Goal: Task Accomplishment & Management: Use online tool/utility

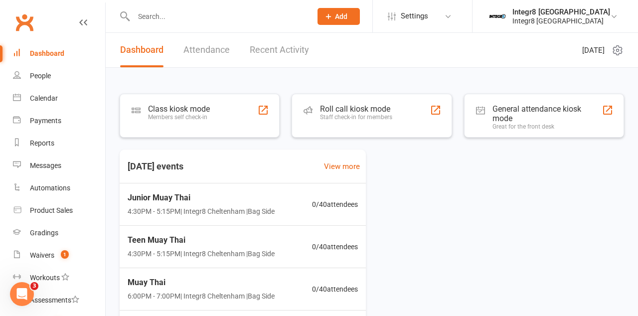
click at [206, 126] on div "Class kiosk mode Members self check-in" at bounding box center [179, 117] width 62 height 26
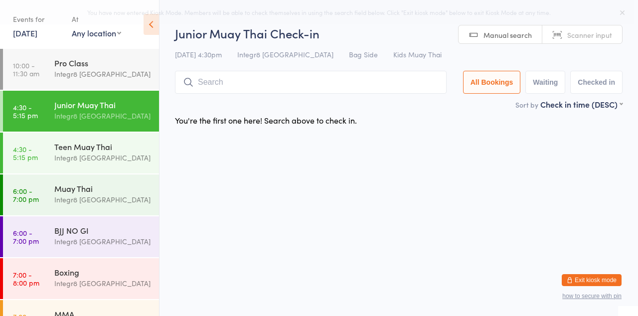
click at [232, 87] on input "search" at bounding box center [311, 82] width 272 height 23
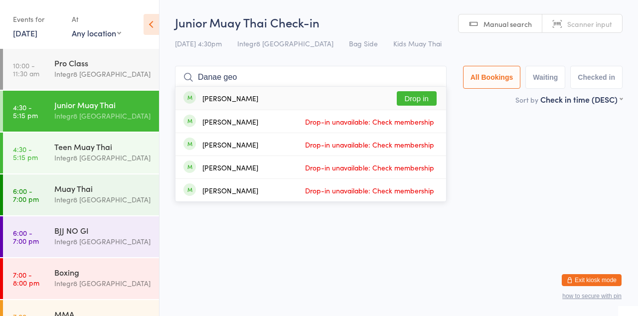
type input "Danae geo"
click at [430, 101] on button "Drop in" at bounding box center [417, 98] width 40 height 14
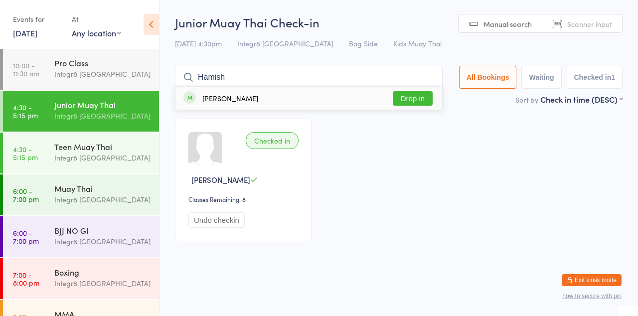
type input "Hamish"
click at [425, 99] on button "Drop in" at bounding box center [413, 98] width 40 height 14
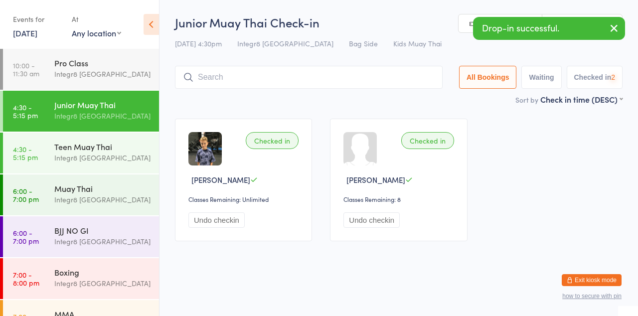
click at [58, 141] on div "Teen Muay Thai" at bounding box center [102, 146] width 96 height 11
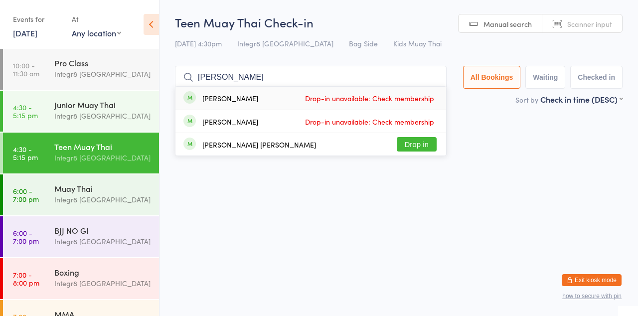
type input "Archie hase"
click at [434, 147] on button "Drop in" at bounding box center [417, 144] width 40 height 14
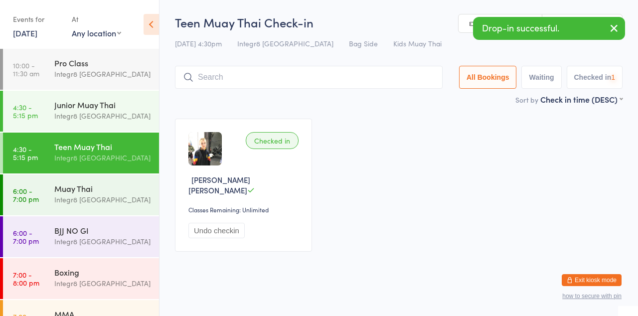
click at [478, 132] on div "Checked in Archer Hansen Classes Remaining: Unlimited Undo checkin" at bounding box center [399, 185] width 466 height 151
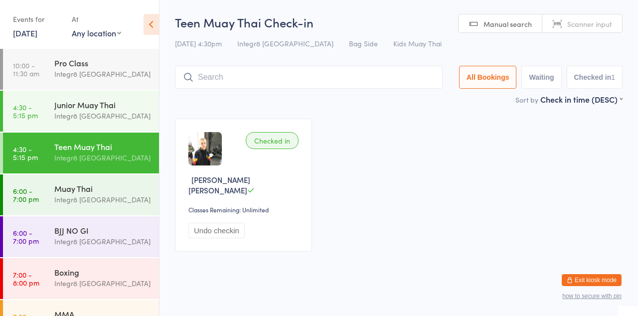
click at [120, 112] on div "Integr8 [GEOGRAPHIC_DATA]" at bounding box center [102, 115] width 96 height 11
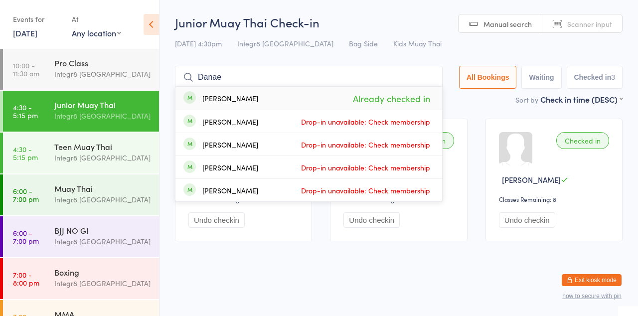
type input "Danae"
click at [367, 112] on div "Dan Daniel Drop-in unavailable: Check membership" at bounding box center [309, 121] width 267 height 22
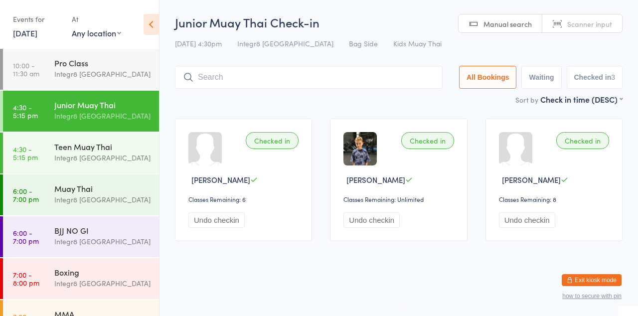
click at [102, 137] on div "Teen Muay Thai Integr8 Cheltenham" at bounding box center [106, 152] width 105 height 39
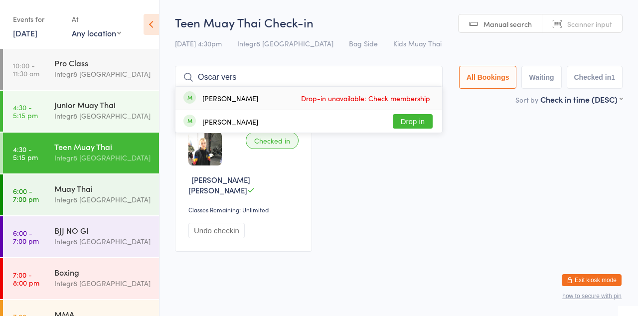
type input "Oscar vers"
click at [412, 126] on button "Drop in" at bounding box center [413, 121] width 40 height 14
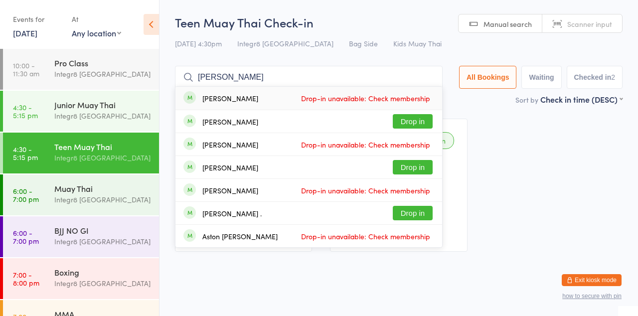
type input "Charlie"
click at [241, 131] on div "Charlie Pettit Drop in" at bounding box center [309, 121] width 267 height 22
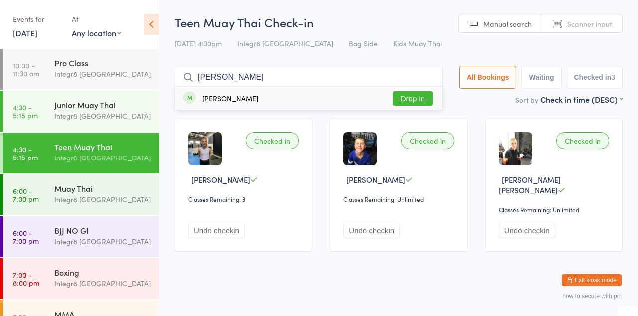
type input "Cohen curtis"
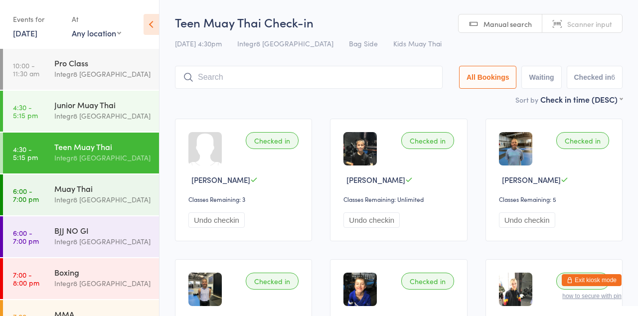
click at [284, 81] on input "search" at bounding box center [309, 77] width 268 height 23
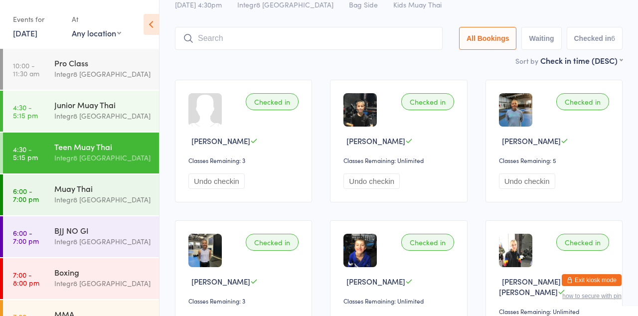
scroll to position [66, 0]
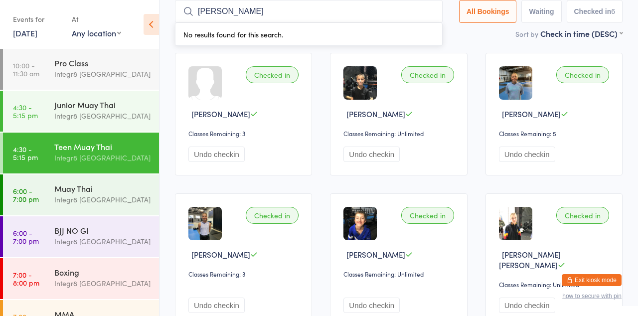
click at [351, 13] on input "Ava lo" at bounding box center [309, 11] width 268 height 23
click at [300, 14] on input "Ava lo" at bounding box center [309, 11] width 268 height 23
type input "Ava"
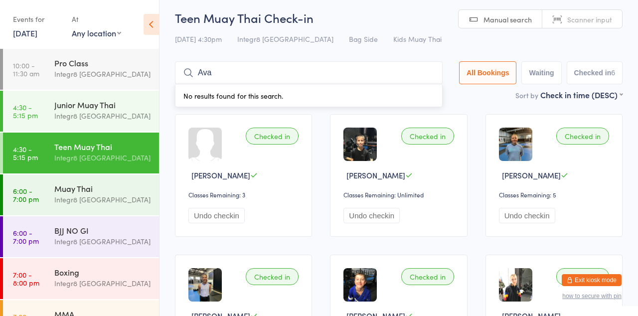
scroll to position [0, 0]
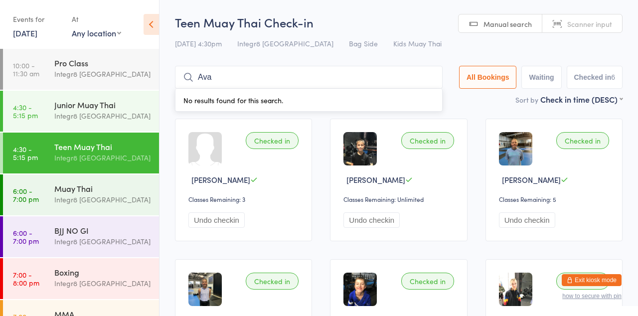
click at [430, 81] on input "Ava" at bounding box center [309, 77] width 268 height 23
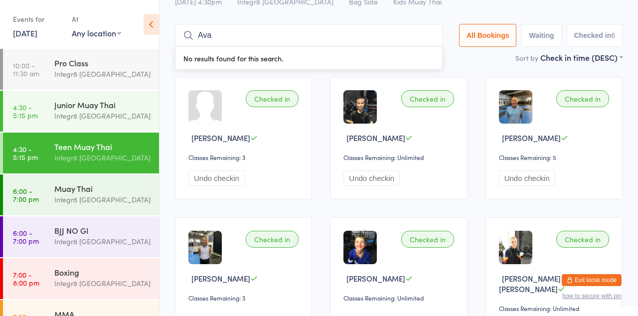
scroll to position [66, 0]
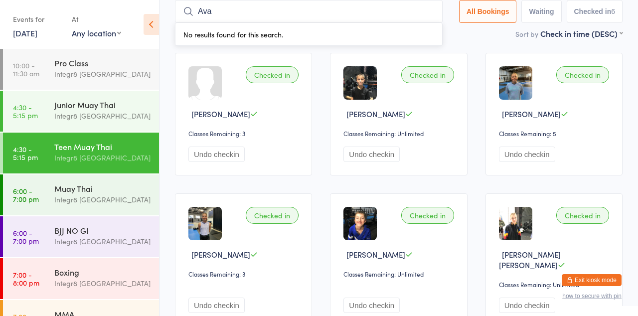
click at [443, 71] on div "Checked in" at bounding box center [427, 74] width 53 height 17
